Goal: Register for event/course

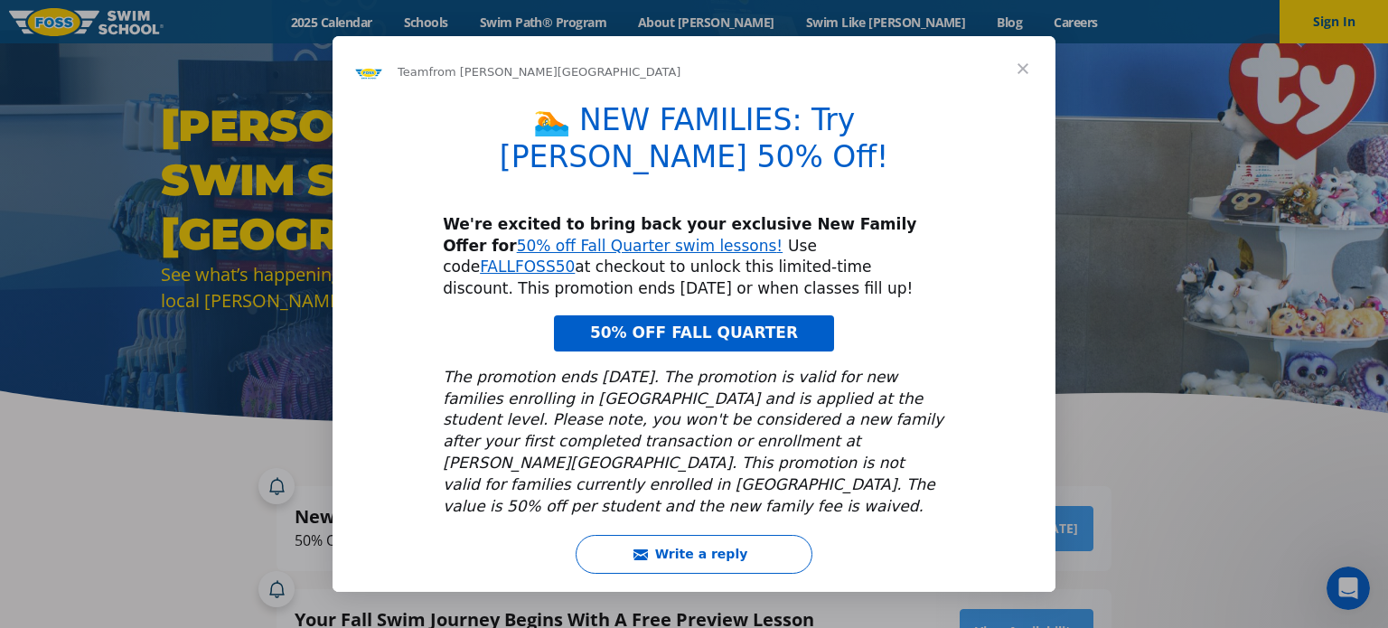
click at [1020, 77] on span "Close" at bounding box center [1022, 68] width 65 height 65
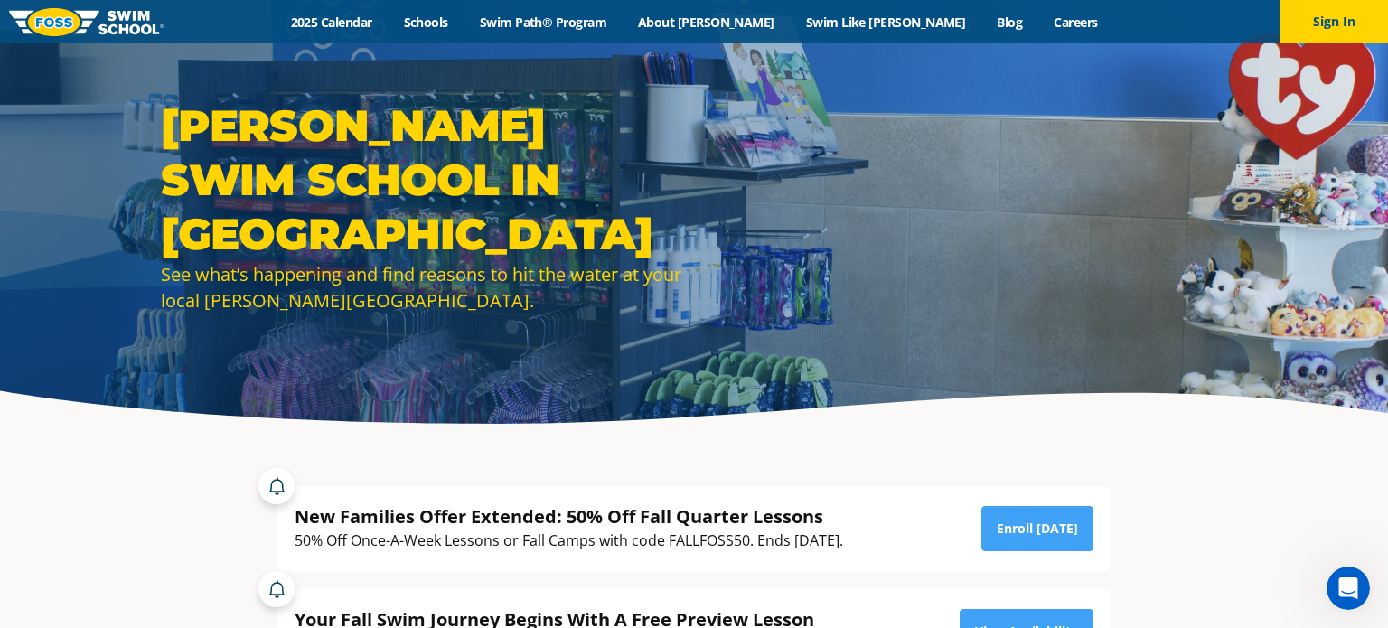
click at [1099, 23] on div "2025 Calendar Schools Swim Path® Program About FOSS Swim Like Regan Blog Career…" at bounding box center [694, 22] width 1061 height 17
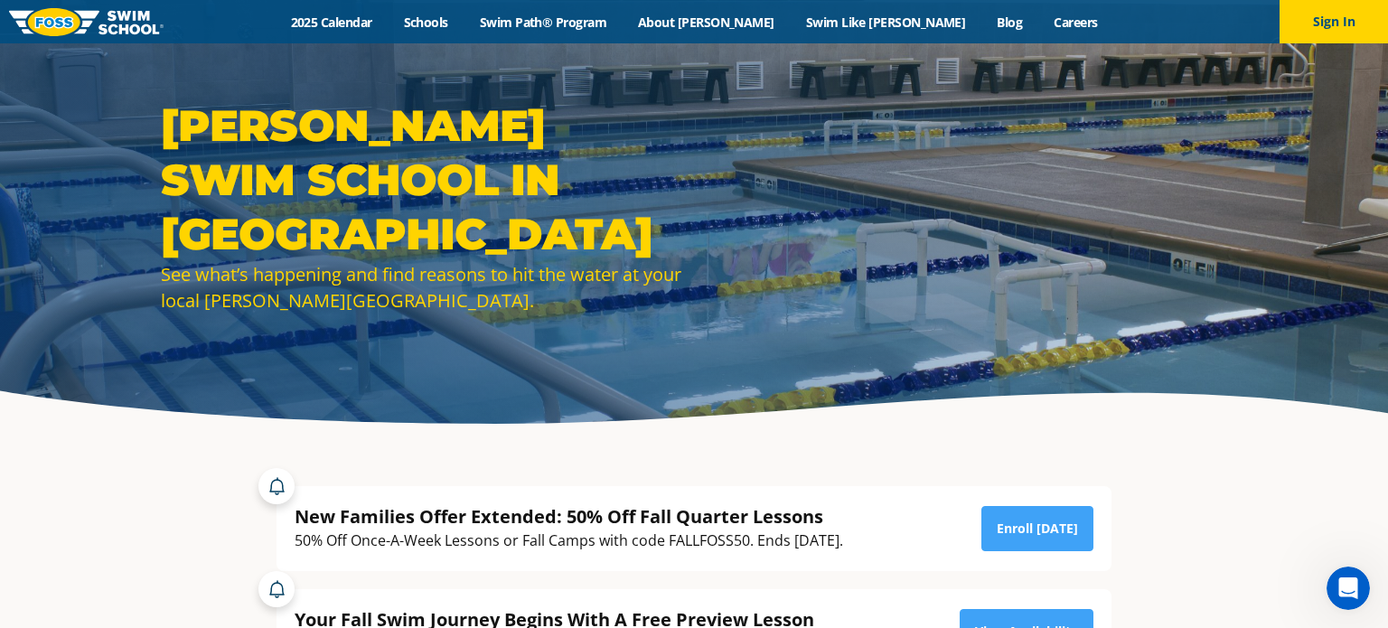
click at [1099, 23] on div "2025 Calendar Schools Swim Path® Program About FOSS Swim Like Regan Blog Career…" at bounding box center [694, 22] width 1061 height 17
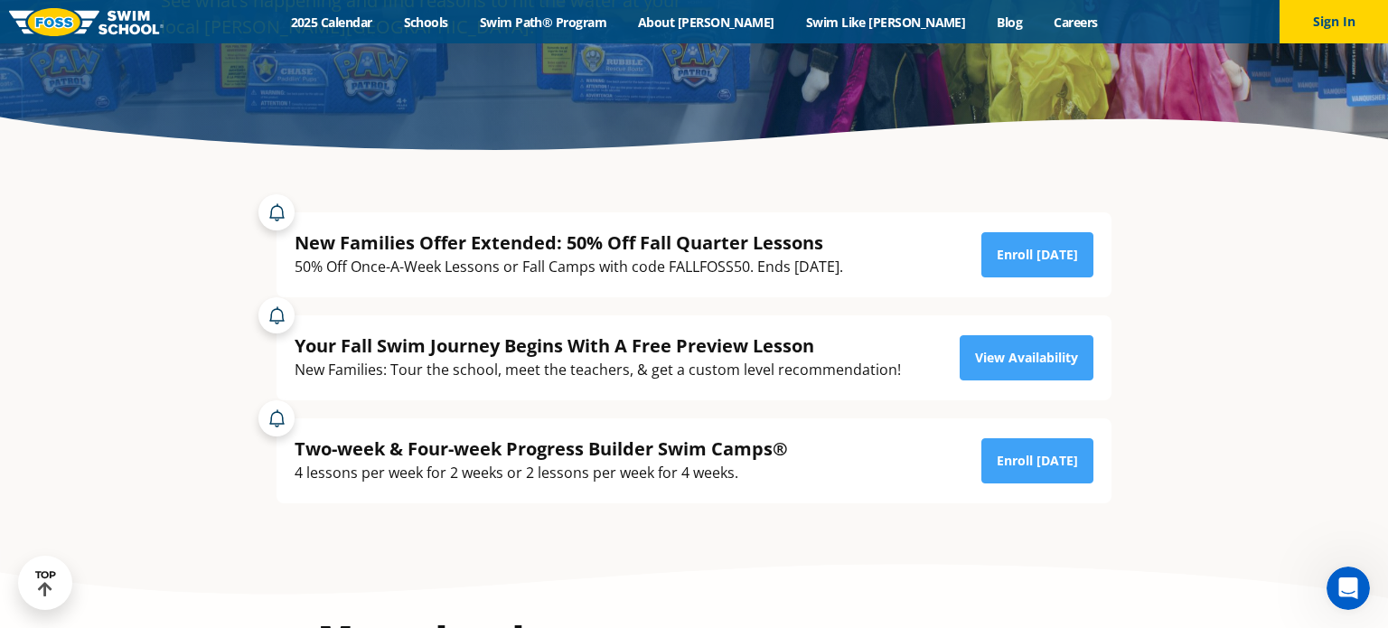
scroll to position [325, 0]
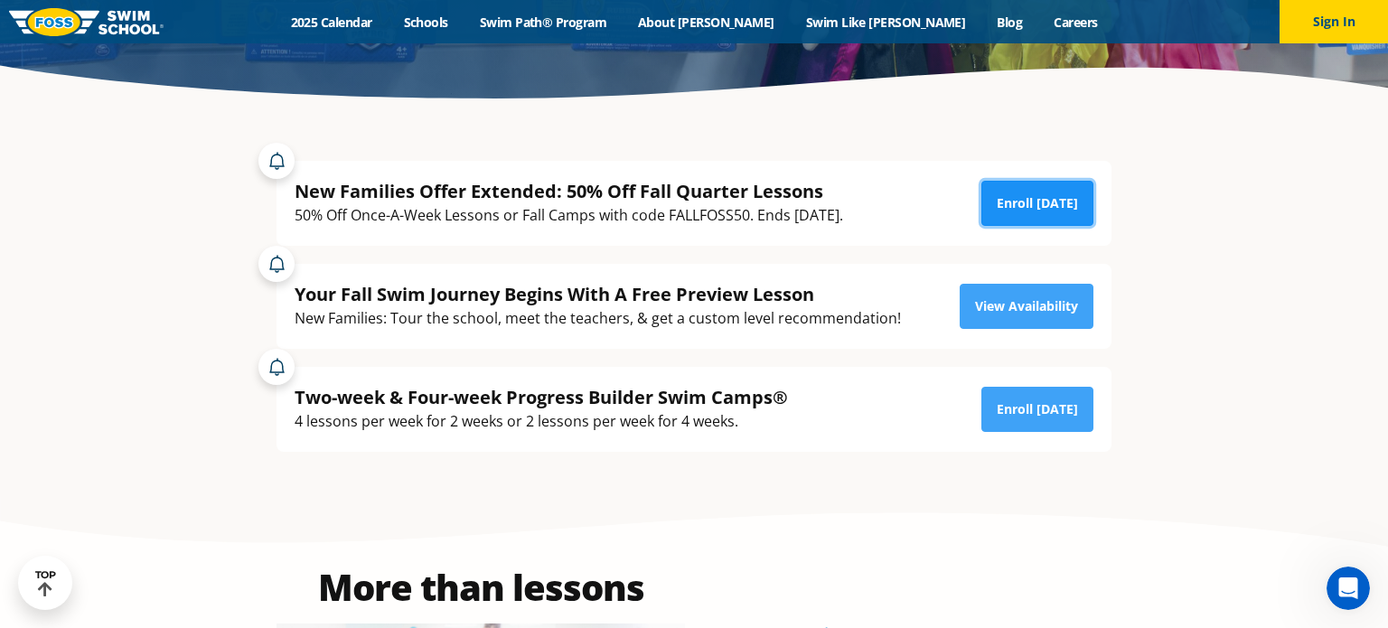
click at [1039, 190] on link "Enroll [DATE]" at bounding box center [1037, 203] width 112 height 45
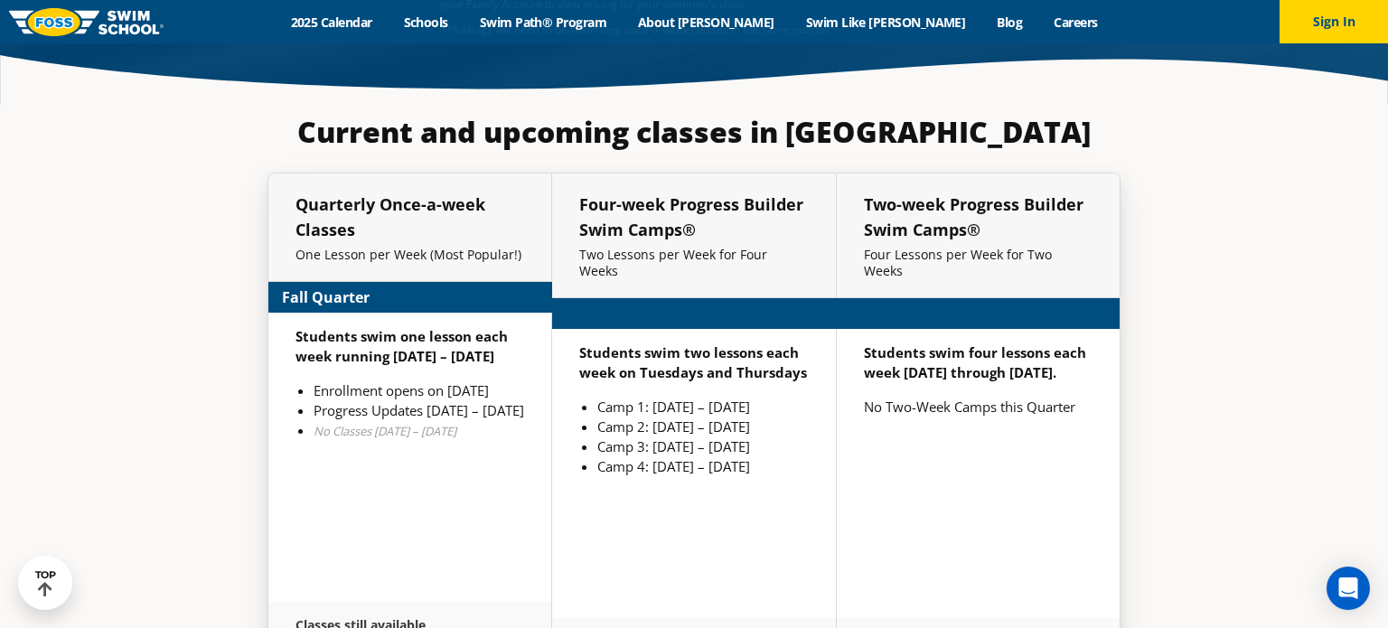
scroll to position [4083, 0]
